Goal: Navigation & Orientation: Understand site structure

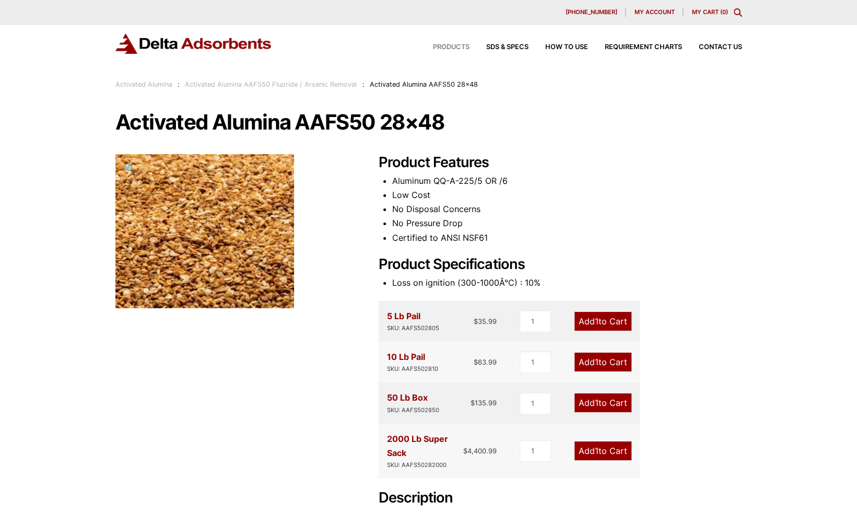
click at [452, 45] on span "Products" at bounding box center [451, 47] width 37 height 7
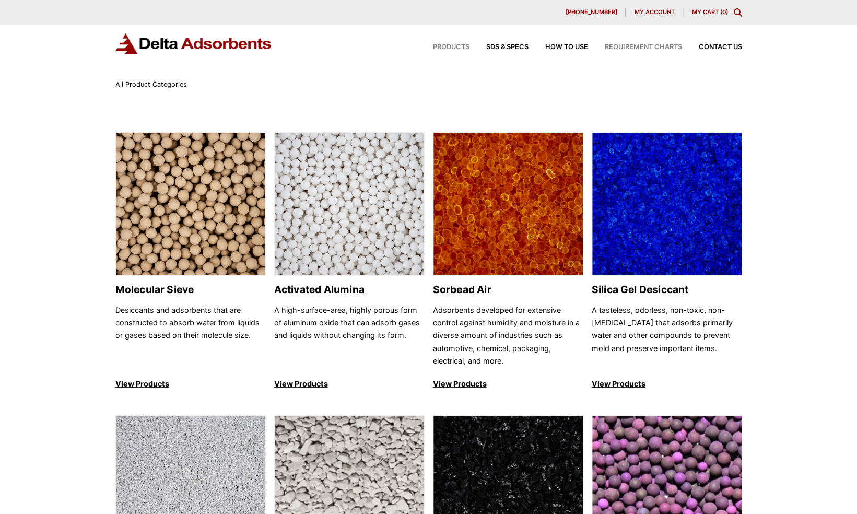
click at [656, 48] on span "Requirement Charts" at bounding box center [643, 47] width 77 height 7
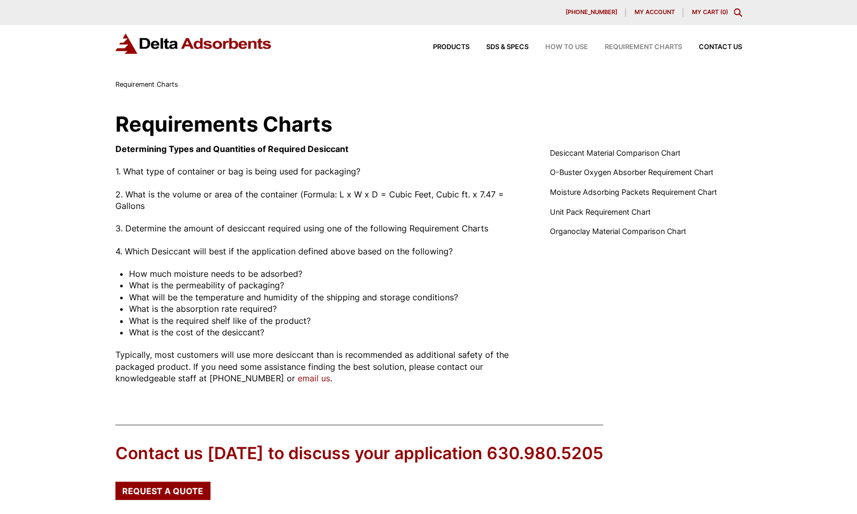
click at [568, 46] on span "How to Use" at bounding box center [566, 47] width 43 height 7
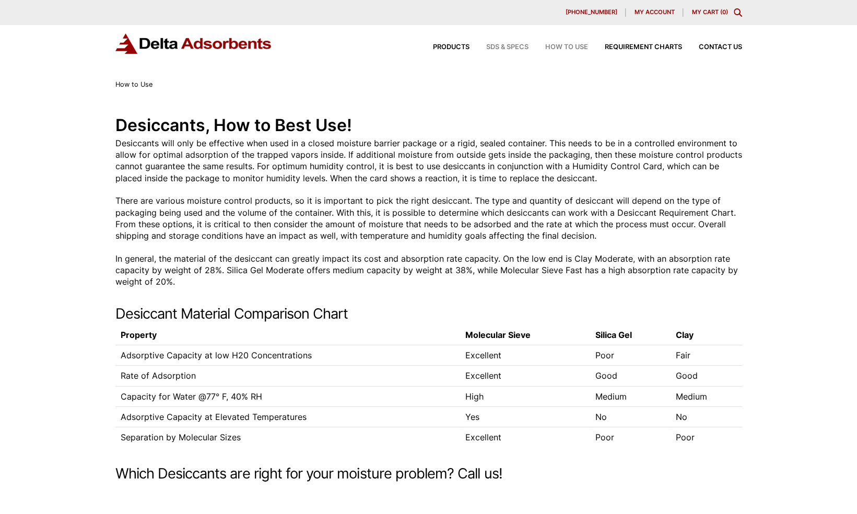
click at [507, 50] on span "SDS & SPECS" at bounding box center [507, 47] width 42 height 7
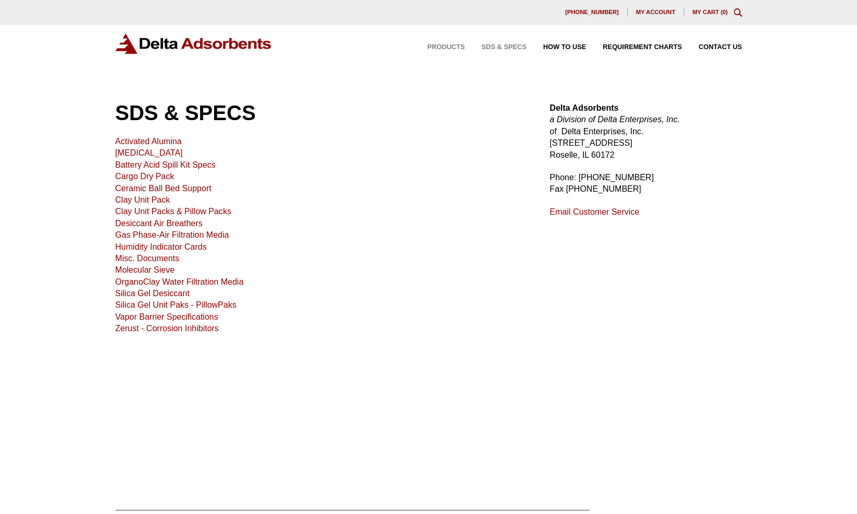
click at [453, 46] on span "Products" at bounding box center [446, 47] width 38 height 7
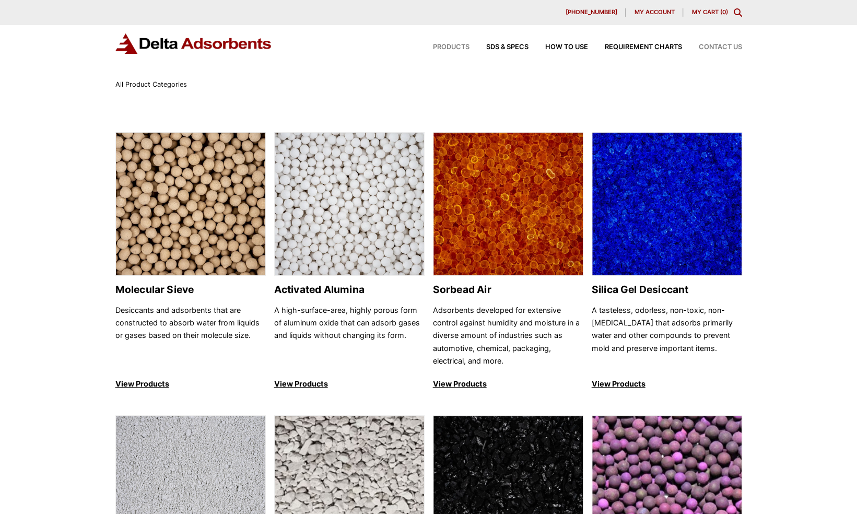
click at [732, 44] on span "Contact Us" at bounding box center [720, 47] width 43 height 7
